Goal: Task Accomplishment & Management: Manage account settings

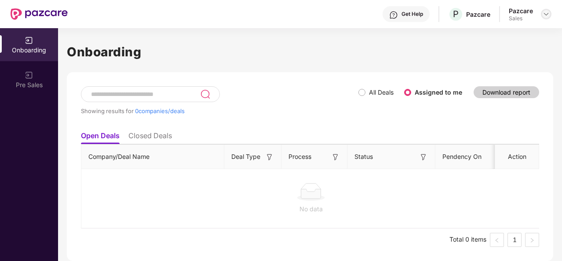
click at [550, 10] on div at bounding box center [546, 14] width 11 height 11
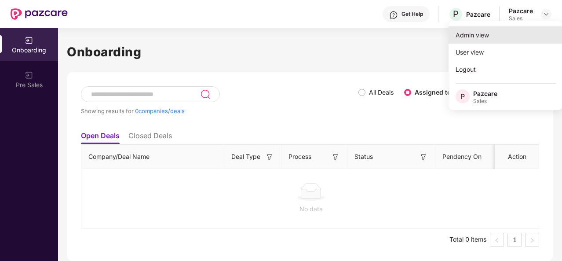
click at [507, 27] on div "Admin view" at bounding box center [506, 34] width 114 height 17
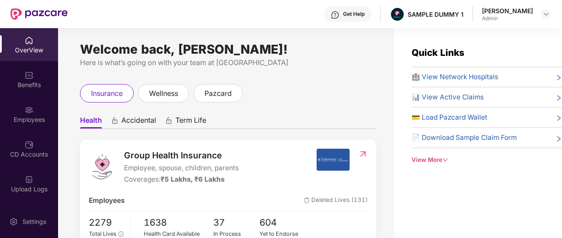
click at [344, 18] on div "Get Help" at bounding box center [347, 14] width 47 height 16
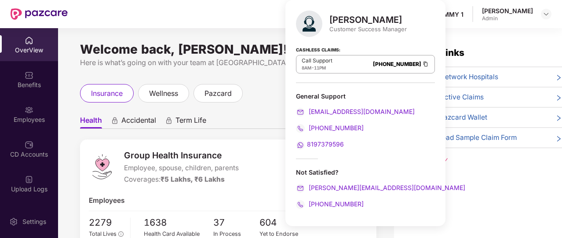
click at [277, 100] on div "insurance wellness pazcard" at bounding box center [228, 93] width 297 height 18
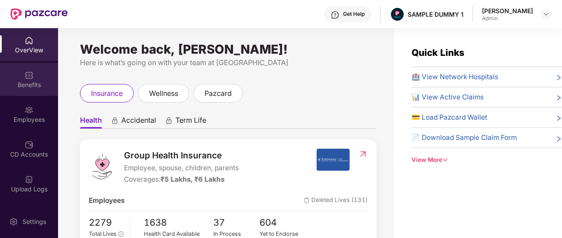
click at [33, 79] on div "Benefits" at bounding box center [29, 79] width 58 height 33
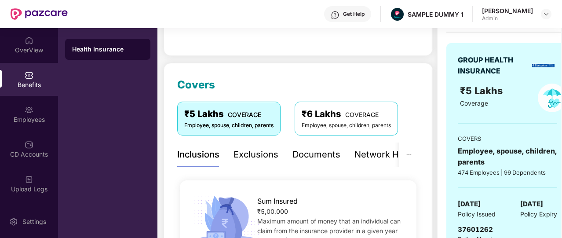
scroll to position [88, 0]
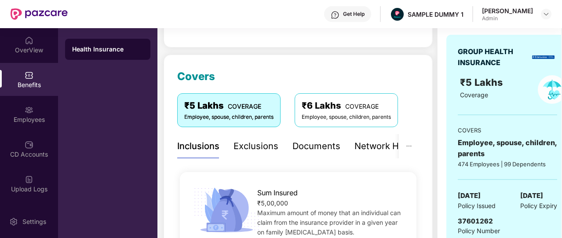
click at [274, 150] on div "Exclusions" at bounding box center [256, 147] width 45 height 14
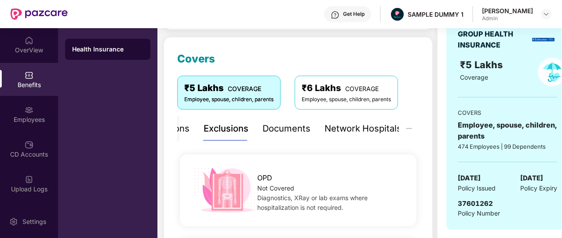
scroll to position [94, 0]
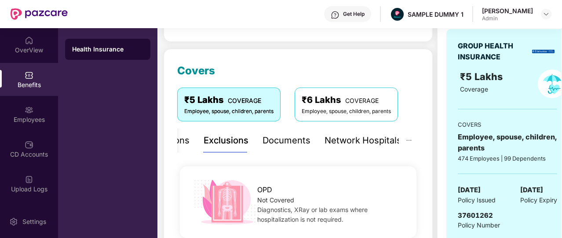
click at [279, 144] on div "Documents" at bounding box center [287, 141] width 48 height 14
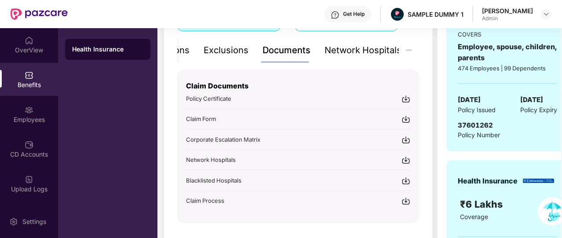
scroll to position [186, 0]
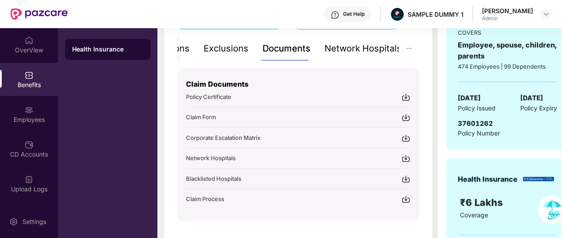
click at [375, 49] on div "Network Hospitals" at bounding box center [363, 49] width 77 height 14
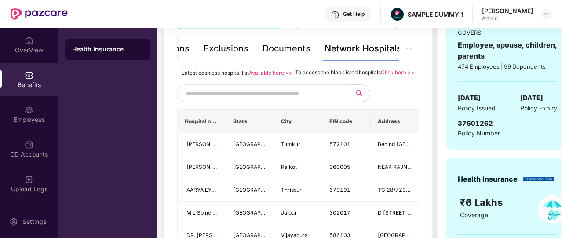
click at [312, 100] on input "text" at bounding box center [261, 93] width 151 height 13
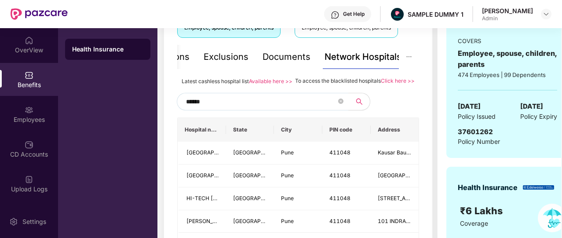
scroll to position [175, 0]
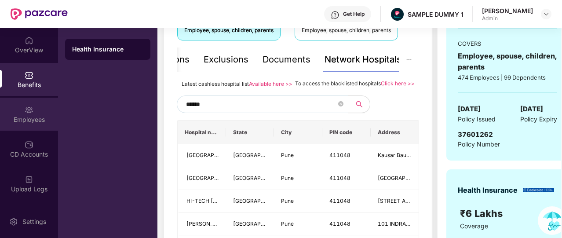
type input "******"
click at [37, 112] on div "Employees" at bounding box center [29, 114] width 58 height 33
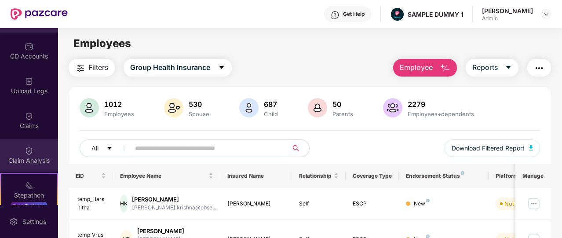
scroll to position [106, 0]
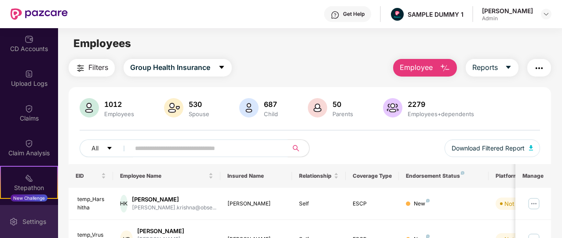
click at [37, 216] on div "Settings" at bounding box center [29, 221] width 58 height 33
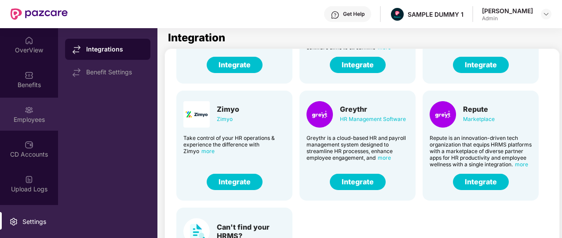
click at [26, 106] on img at bounding box center [29, 110] width 9 height 9
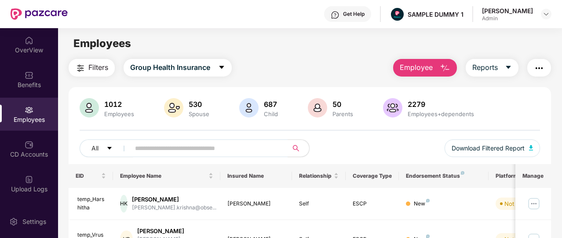
click at [436, 73] on button "Employee" at bounding box center [425, 68] width 64 height 18
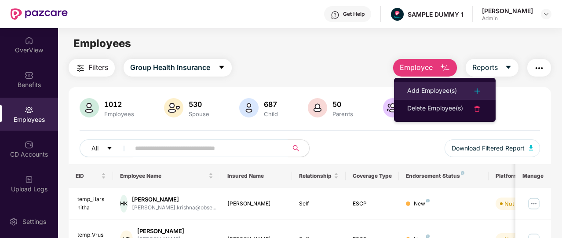
click at [438, 89] on div "Add Employee(s)" at bounding box center [433, 91] width 50 height 11
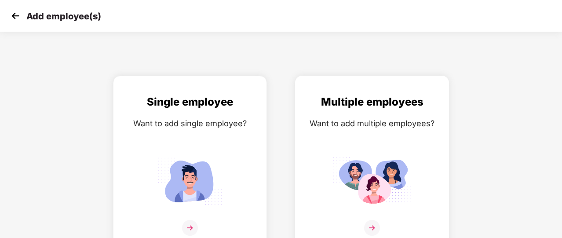
scroll to position [11, 0]
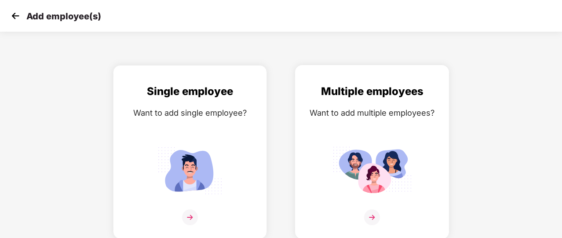
click at [348, 132] on div "Multiple employees Want to add multiple employees?" at bounding box center [373, 159] width 136 height 153
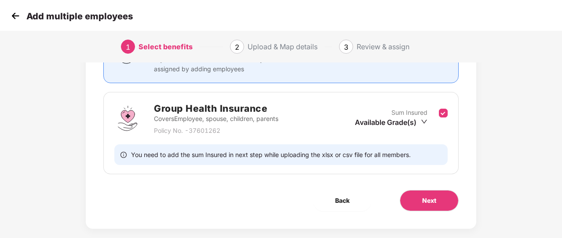
scroll to position [116, 0]
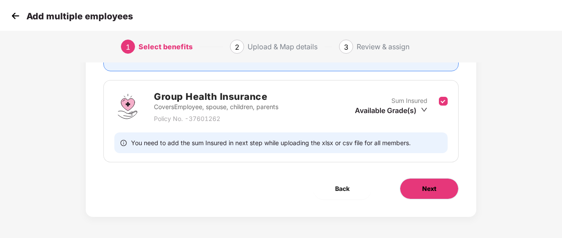
click at [424, 184] on span "Next" at bounding box center [429, 189] width 14 height 10
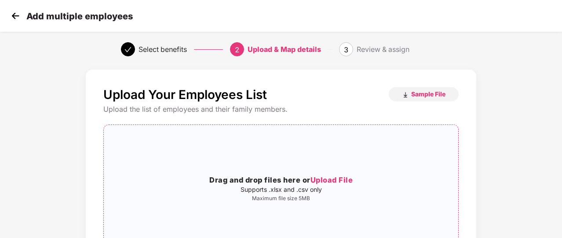
scroll to position [0, 0]
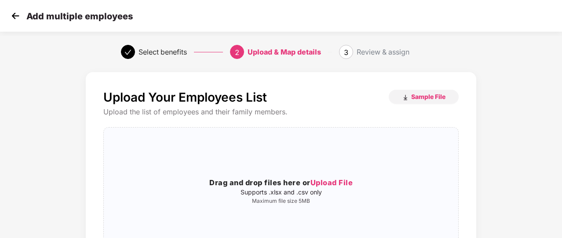
click at [17, 17] on img at bounding box center [15, 15] width 13 height 13
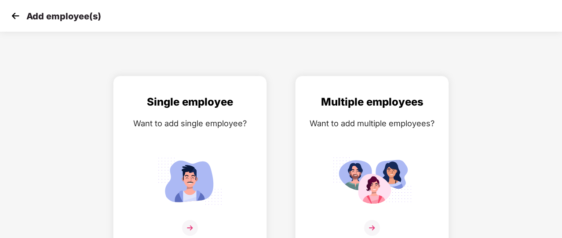
click at [17, 17] on img at bounding box center [15, 15] width 13 height 13
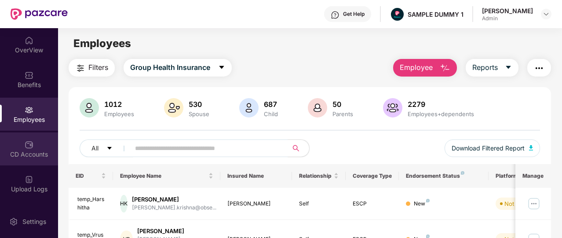
click at [37, 138] on div "CD Accounts" at bounding box center [29, 148] width 58 height 33
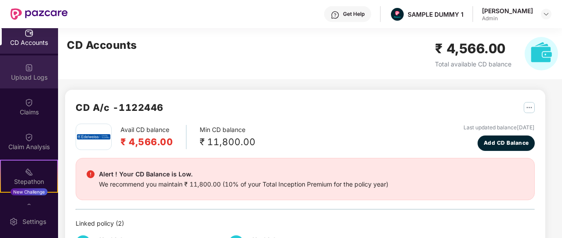
scroll to position [115, 0]
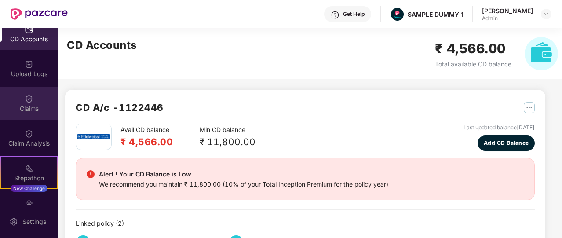
click at [37, 116] on div "Claims" at bounding box center [29, 103] width 58 height 33
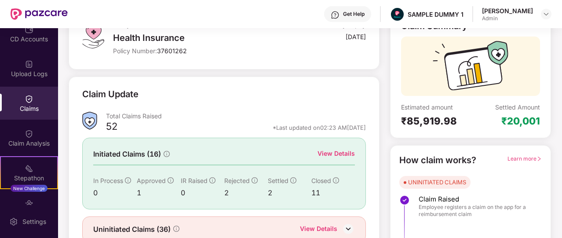
scroll to position [106, 0]
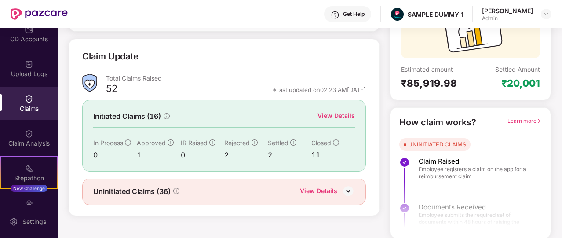
click at [334, 114] on div "View Details" at bounding box center [336, 116] width 37 height 10
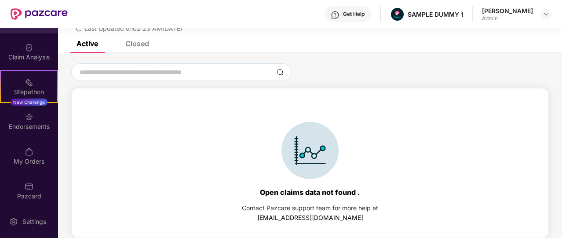
scroll to position [205, 0]
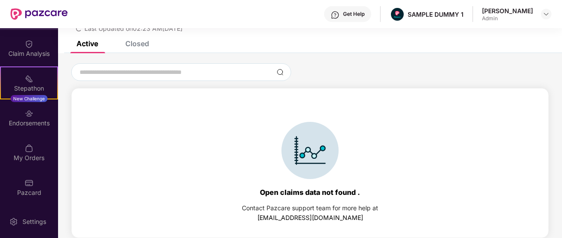
click at [37, 154] on div "My Orders" at bounding box center [29, 158] width 58 height 9
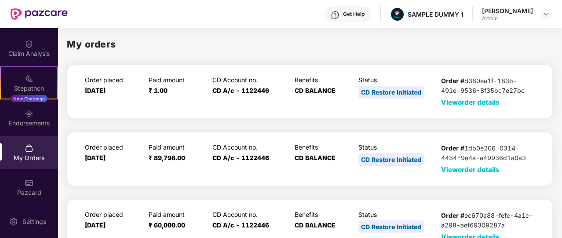
click at [449, 103] on span "View order details" at bounding box center [470, 102] width 59 height 8
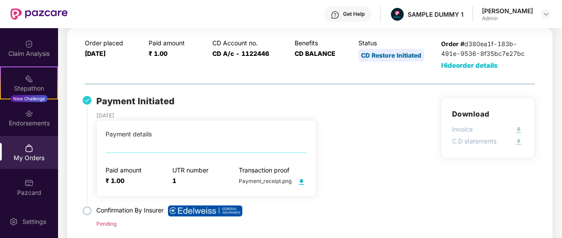
scroll to position [38, 0]
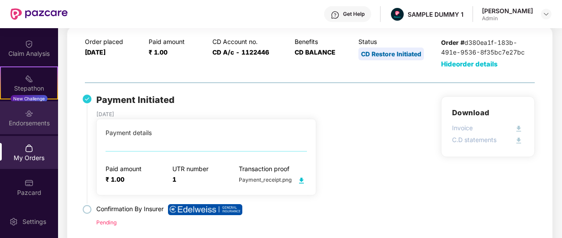
click at [25, 124] on div "Endorsements" at bounding box center [29, 123] width 58 height 9
